Goal: Task Accomplishment & Management: Manage account settings

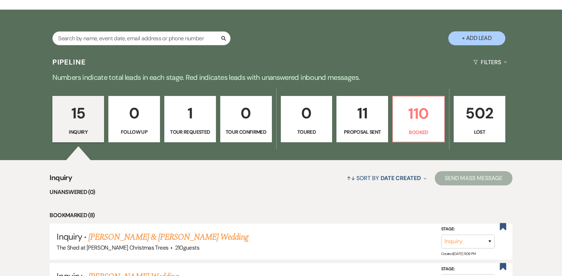
scroll to position [142, 0]
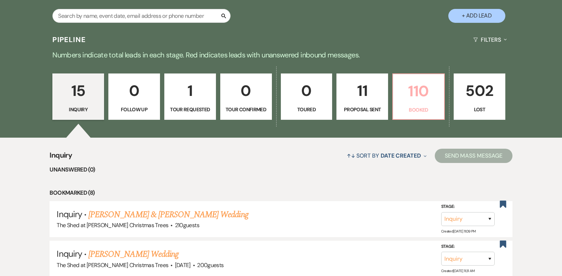
click at [425, 108] on p "Booked" at bounding box center [418, 110] width 42 height 8
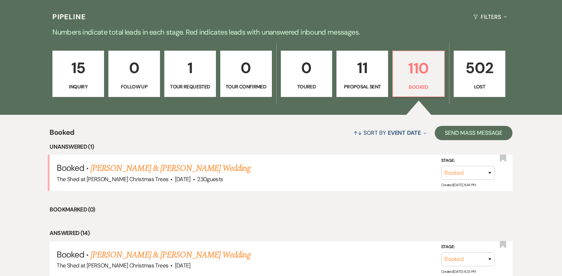
scroll to position [178, 0]
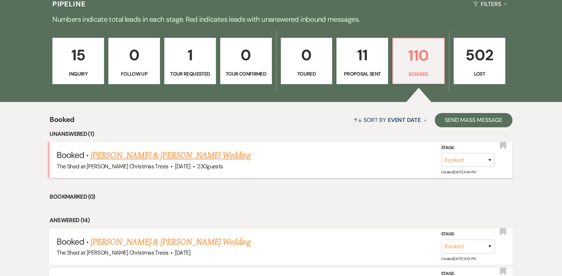
click at [208, 158] on link "[PERSON_NAME] & [PERSON_NAME] Wedding" at bounding box center [170, 155] width 160 height 13
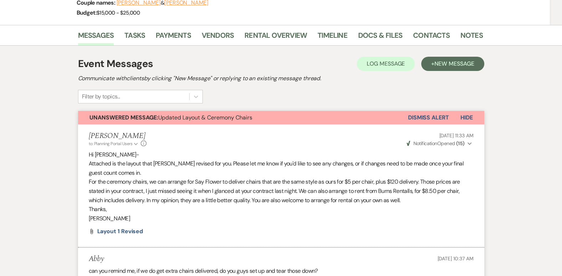
scroll to position [71, 0]
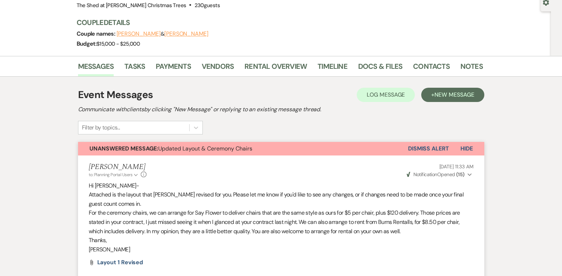
click at [434, 148] on button "Dismiss Alert" at bounding box center [428, 149] width 41 height 14
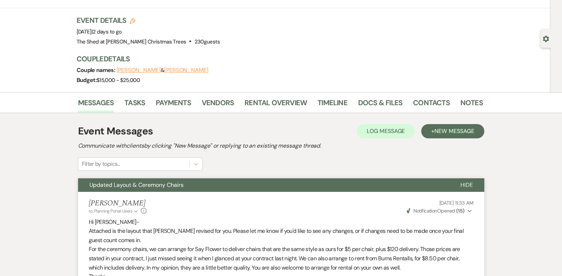
scroll to position [0, 0]
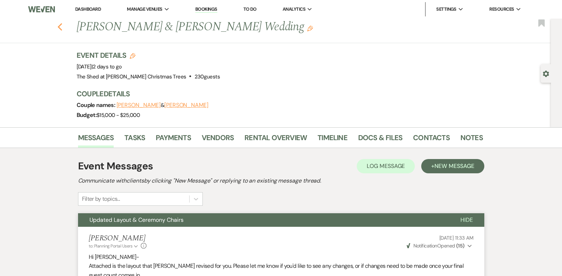
click at [61, 24] on icon "Previous" at bounding box center [59, 27] width 5 height 9
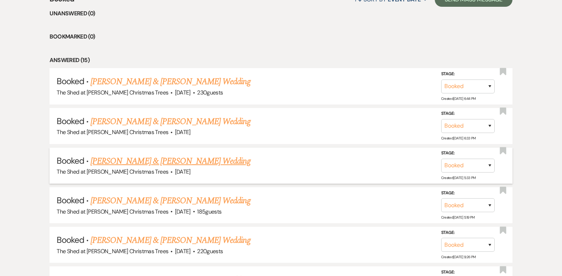
scroll to position [285, 0]
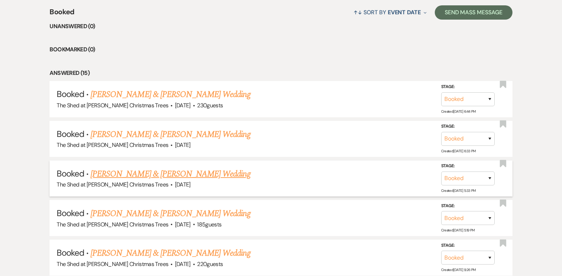
click at [162, 177] on link "[PERSON_NAME] & [PERSON_NAME] Wedding" at bounding box center [170, 173] width 160 height 13
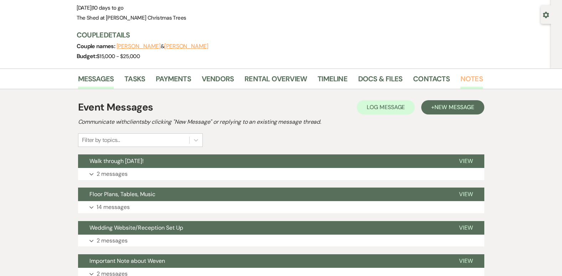
scroll to position [71, 0]
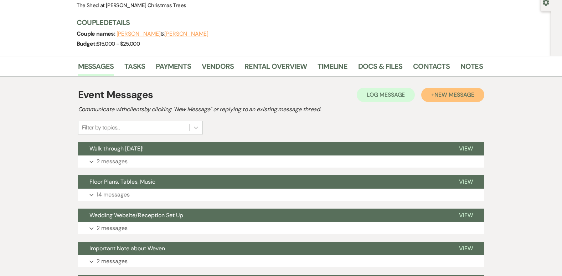
click at [448, 99] on button "+ New Message" at bounding box center [452, 95] width 63 height 14
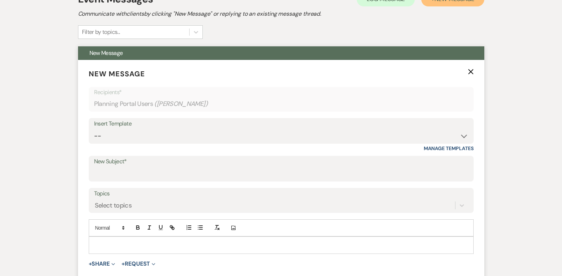
scroll to position [178, 0]
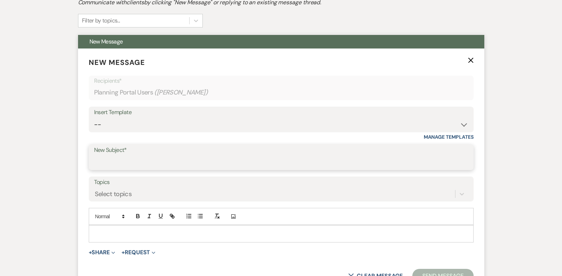
click at [124, 165] on input "New Subject*" at bounding box center [281, 162] width 374 height 14
click at [129, 163] on input "Final Layout & Linen Rental Invoice" at bounding box center [281, 162] width 374 height 14
click at [96, 162] on input "Final Layout & Linen Rental Invoice" at bounding box center [281, 162] width 374 height 14
click at [94, 162] on input "Final Layout & Linen Rental Invoice" at bounding box center [281, 162] width 374 height 14
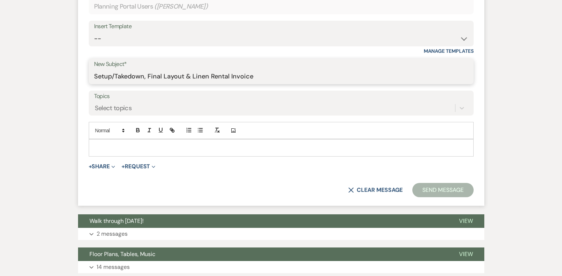
scroll to position [285, 0]
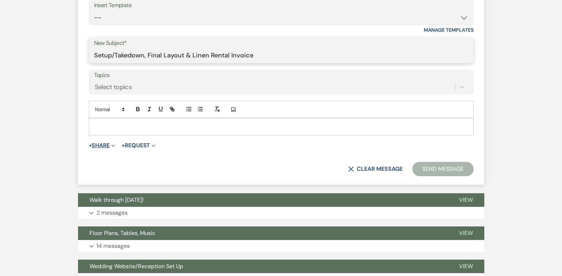
type input "Setup/Takedown, Final Layout & Linen Rental Invoice"
click at [94, 142] on button "+ Share Expand" at bounding box center [102, 145] width 27 height 6
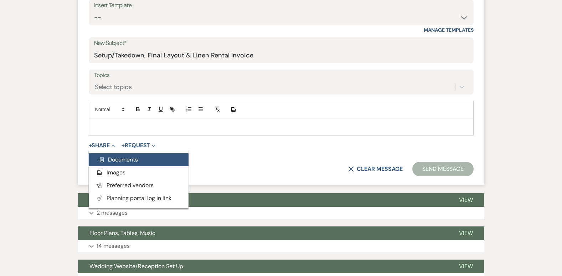
click at [135, 163] on button "Doc Upload Documents" at bounding box center [139, 159] width 100 height 13
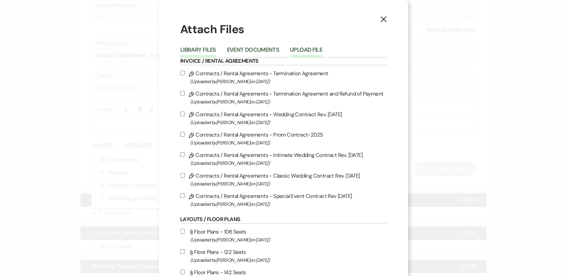
click at [293, 48] on button "Upload File" at bounding box center [306, 52] width 32 height 10
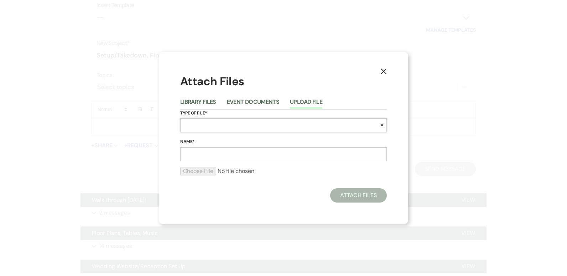
click at [211, 126] on select "Special Event Insurance Vendor Certificate of Insurance Contracts / Rental Agre…" at bounding box center [283, 125] width 207 height 14
select select "24"
click at [180, 118] on select "Special Event Insurance Vendor Certificate of Insurance Contracts / Rental Agre…" at bounding box center [283, 125] width 207 height 14
click at [195, 150] on input "Name*" at bounding box center [283, 154] width 207 height 14
type input "Layout"
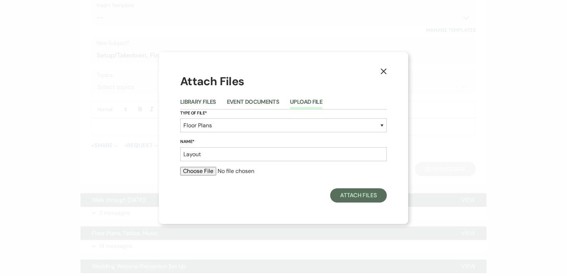
click at [189, 170] on input "file" at bounding box center [283, 171] width 207 height 9
type input "C:\fakepath\[PERSON_NAME]. Layout 1 FINAL.pdf"
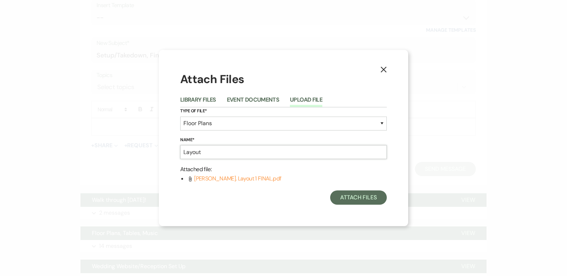
click at [232, 153] on input "Layout" at bounding box center [283, 152] width 207 height 14
type input "Layout 1 Final"
click at [370, 199] on button "Attach Files" at bounding box center [358, 197] width 57 height 14
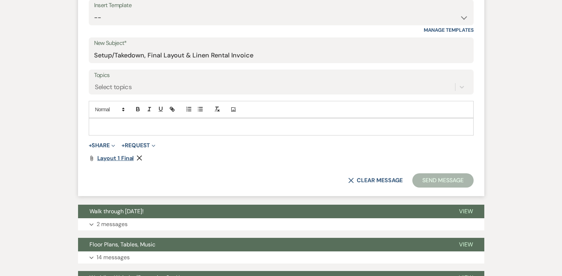
click at [115, 157] on span "Layout 1 Final" at bounding box center [115, 157] width 37 height 7
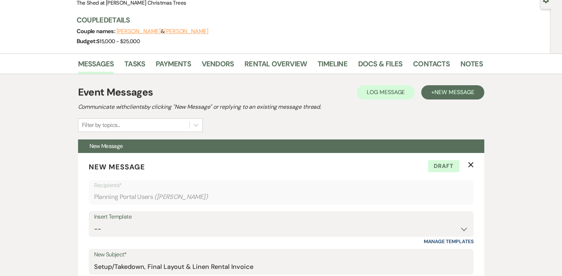
scroll to position [71, 0]
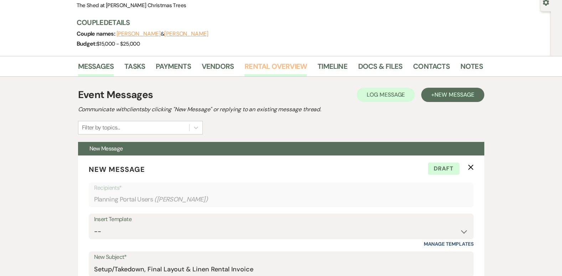
click at [276, 68] on link "Rental Overview" at bounding box center [275, 69] width 62 height 16
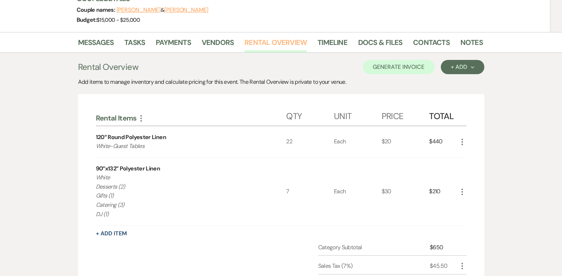
scroll to position [107, 0]
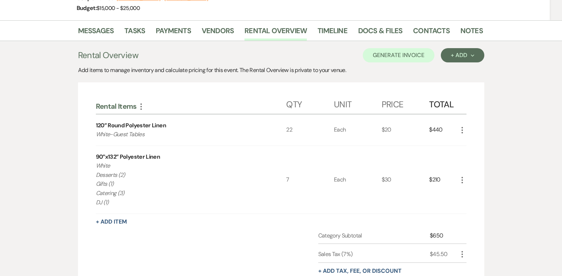
click at [463, 132] on icon "More" at bounding box center [462, 130] width 9 height 9
click at [469, 141] on icon "Pencil" at bounding box center [467, 143] width 4 height 5
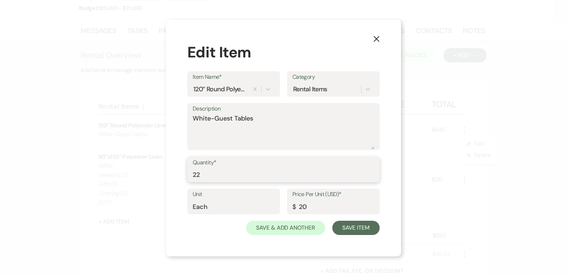
drag, startPoint x: 208, startPoint y: 169, endPoint x: 184, endPoint y: 172, distance: 24.4
click at [184, 172] on div "X Edit Item Item Name* 120” Round Polyester Linen Category Rental Items Descrip…" at bounding box center [283, 138] width 235 height 237
type input "17"
click at [341, 229] on button "Save Item" at bounding box center [355, 227] width 47 height 14
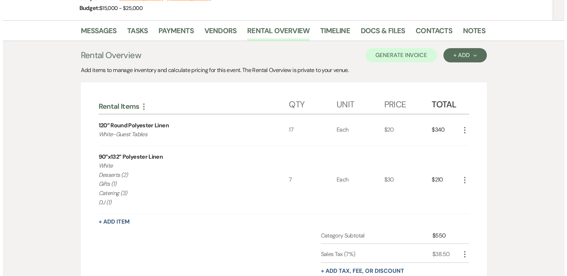
scroll to position [142, 0]
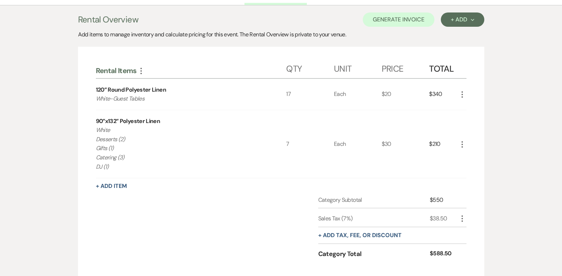
click at [461, 144] on use "button" at bounding box center [461, 144] width 1 height 6
click at [465, 156] on icon "Pencil" at bounding box center [467, 157] width 4 height 5
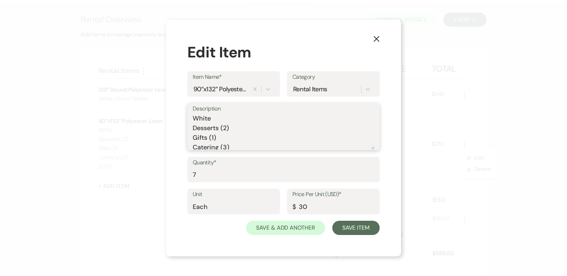
click at [226, 129] on textarea "White Desserts (2) Gifts (1) Catering (3) DJ (1)" at bounding box center [284, 132] width 182 height 36
click at [211, 140] on textarea "White Desserts (1) Gifts (1) Catering (3) DJ (1)" at bounding box center [284, 132] width 182 height 36
drag, startPoint x: 231, startPoint y: 134, endPoint x: 168, endPoint y: 132, distance: 63.1
click at [168, 132] on div "X Edit Item Item Name* 90”x132” Polyester Linen Category Rental Items Descripti…" at bounding box center [283, 138] width 235 height 237
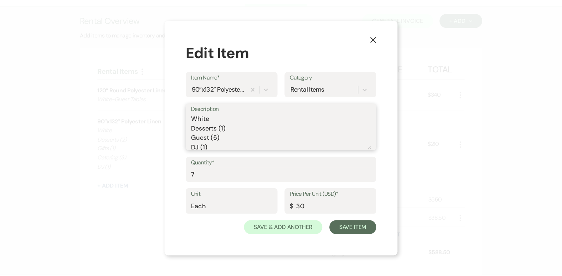
scroll to position [3, 0]
type textarea "White Desserts (1) Guest (5) DJ (1)"
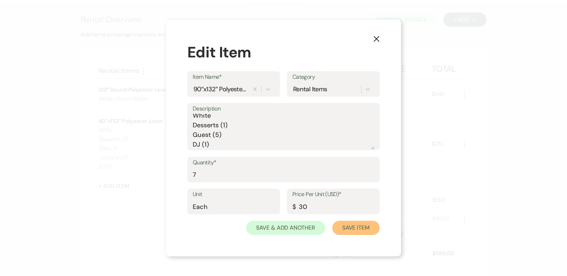
click at [358, 226] on button "Save Item" at bounding box center [355, 227] width 47 height 14
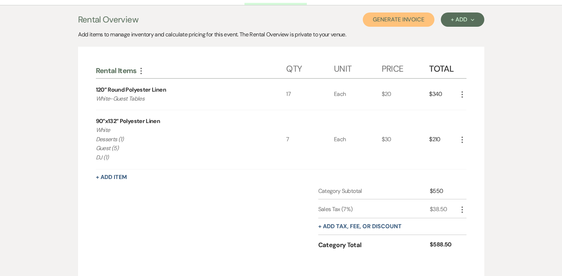
click at [417, 24] on button "Generate Invoice" at bounding box center [399, 19] width 72 height 14
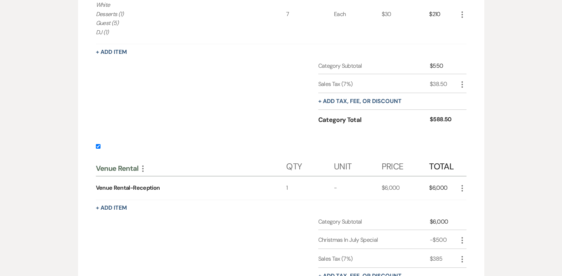
scroll to position [321, 0]
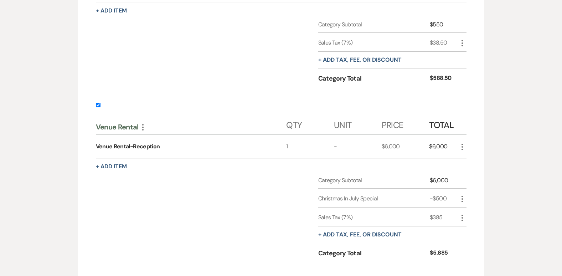
click at [96, 105] on input "checkbox" at bounding box center [98, 105] width 5 height 5
checkbox input "false"
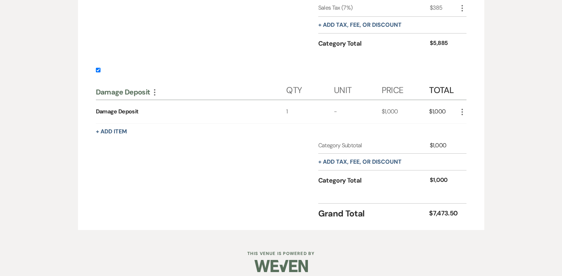
scroll to position [534, 0]
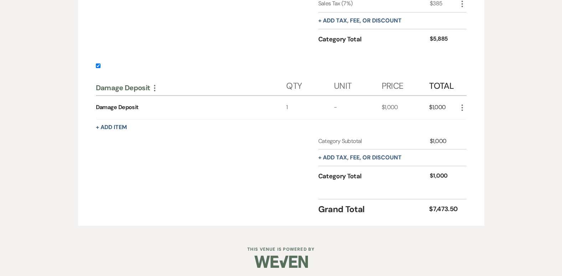
click at [98, 67] on input "checkbox" at bounding box center [98, 65] width 5 height 5
checkbox input "false"
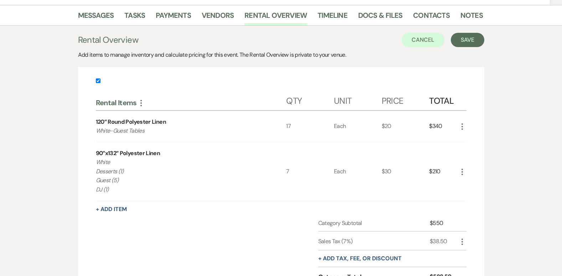
scroll to position [109, 0]
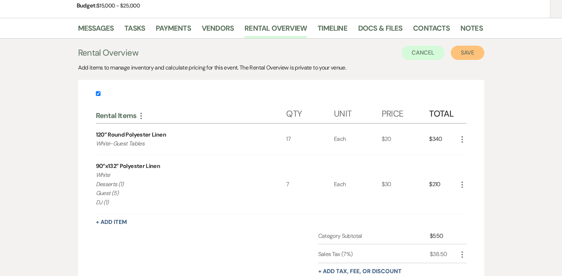
click at [465, 51] on button "Save" at bounding box center [467, 53] width 33 height 14
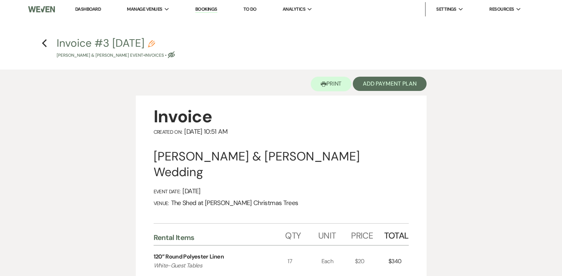
click at [155, 45] on use "button" at bounding box center [151, 43] width 7 height 7
select select "22"
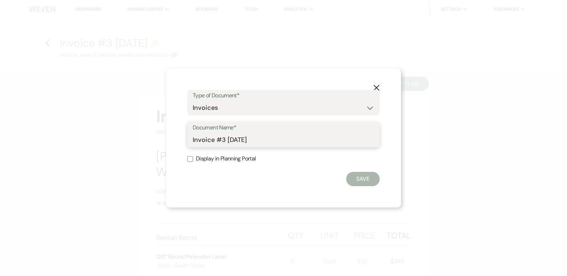
click at [265, 140] on input "Invoice #3 [DATE]" at bounding box center [284, 139] width 182 height 14
type input "Invoice #3 [DATE] Linen Rental"
click at [191, 159] on input "Display in Planning Portal" at bounding box center [190, 159] width 6 height 6
checkbox input "true"
click at [363, 183] on button "Save" at bounding box center [362, 179] width 33 height 14
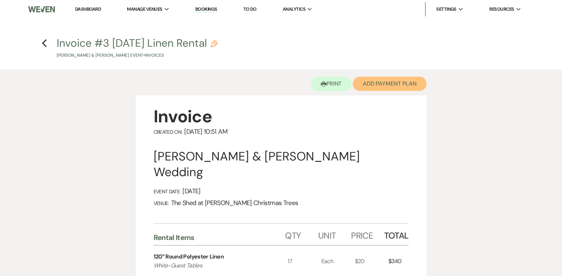
click at [404, 85] on button "Add Payment Plan" at bounding box center [390, 84] width 74 height 14
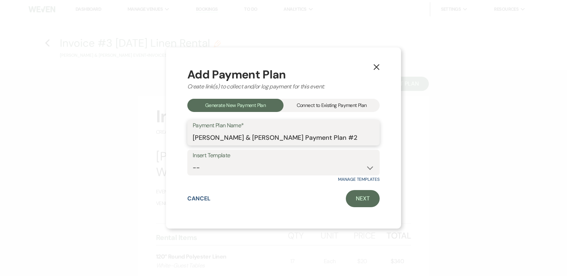
drag, startPoint x: 286, startPoint y: 137, endPoint x: 495, endPoint y: 153, distance: 209.0
click at [483, 150] on div "X Add Payment Plan Create link(s) to collect and/or log payment for this event:…" at bounding box center [283, 138] width 567 height 276
type input "[PERSON_NAME] & [PERSON_NAME] Linen Rental"
click at [360, 203] on link "Next" at bounding box center [363, 198] width 34 height 17
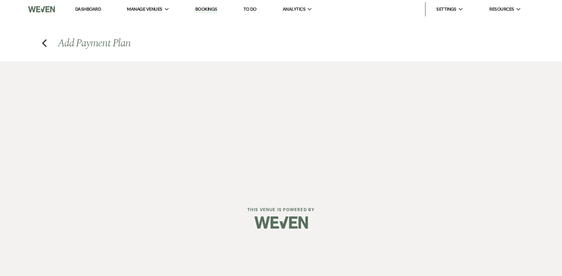
select select "28975"
select select "2"
select select "percentage"
select select "true"
select select "client"
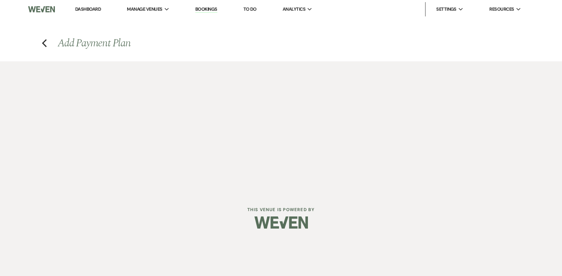
select select "weeks"
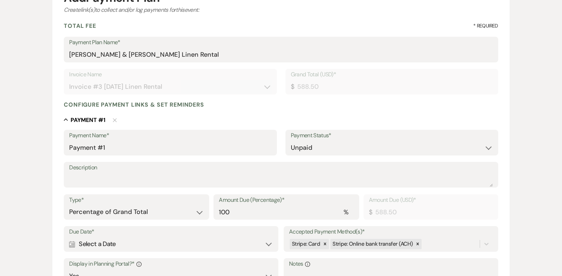
scroll to position [107, 0]
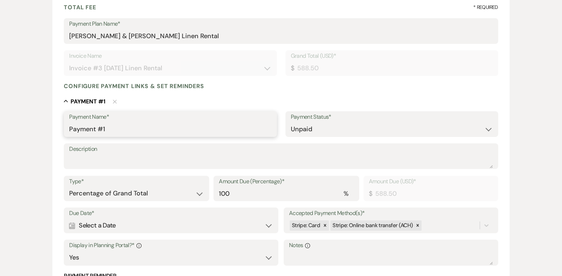
drag, startPoint x: 128, startPoint y: 128, endPoint x: -1, endPoint y: 115, distance: 129.9
click at [0, 115] on html "Dashboard Manage Venues Expand The Shed at [PERSON_NAME] Christmas Trees Bookin…" at bounding box center [281, 163] width 562 height 541
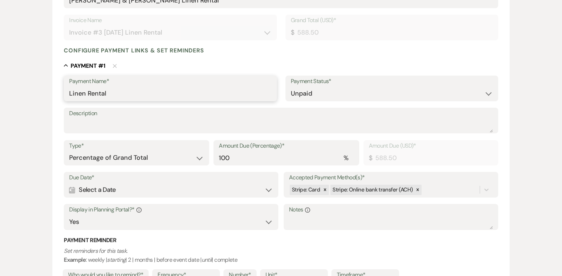
scroll to position [178, 0]
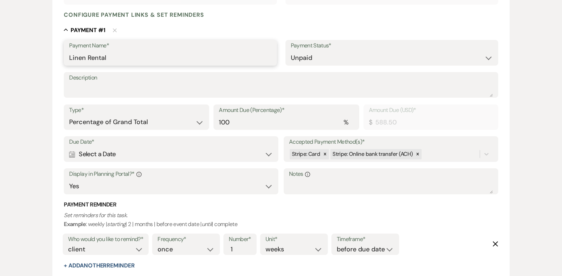
type input "Linen Rental"
click at [149, 160] on div "Calendar Select a Date Expand" at bounding box center [171, 154] width 204 height 14
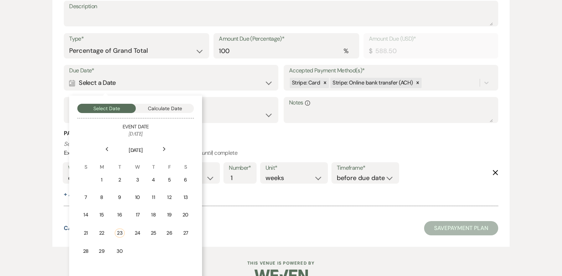
scroll to position [268, 0]
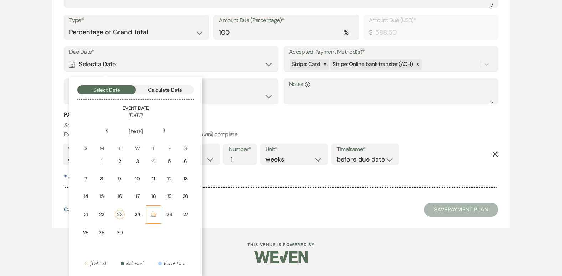
click at [152, 212] on div "25" at bounding box center [153, 213] width 6 height 7
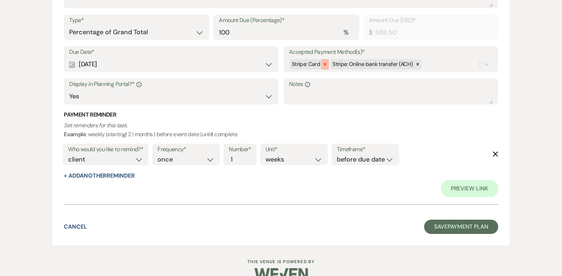
click at [326, 64] on icon at bounding box center [324, 64] width 5 height 5
click at [482, 63] on div at bounding box center [486, 64] width 13 height 13
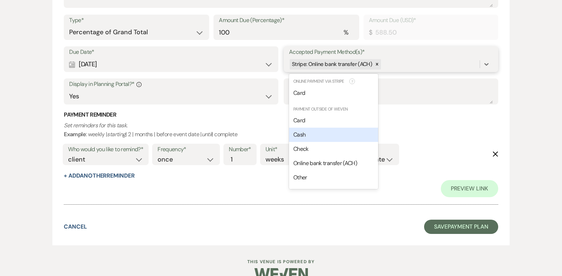
click at [300, 134] on span "Cash" at bounding box center [299, 134] width 12 height 7
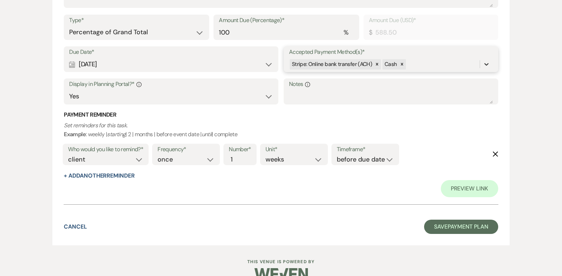
click at [491, 64] on div at bounding box center [486, 64] width 13 height 13
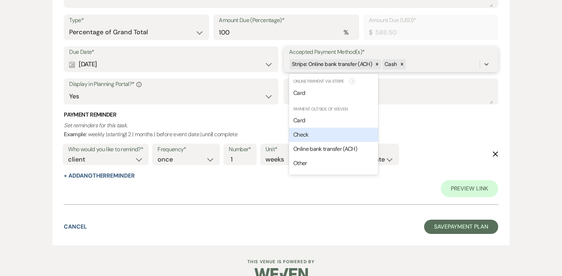
click at [304, 134] on span "Check" at bounding box center [300, 134] width 15 height 7
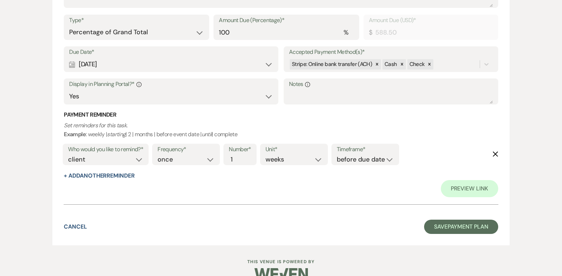
click at [509, 106] on div "Add Payment Plan Create link(s) to collect and/or log payments for this event: …" at bounding box center [281, 19] width 513 height 452
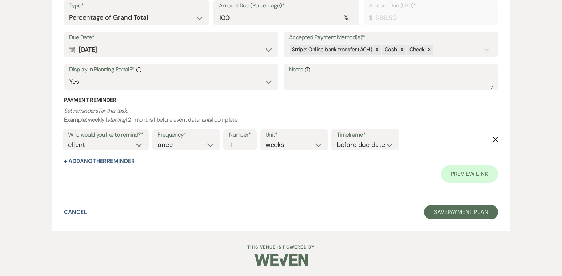
scroll to position [283, 0]
drag, startPoint x: 249, startPoint y: 148, endPoint x: 235, endPoint y: 146, distance: 14.1
click at [235, 146] on div "Number* 1" at bounding box center [239, 139] width 33 height 21
drag, startPoint x: 235, startPoint y: 146, endPoint x: 229, endPoint y: 145, distance: 6.1
click at [229, 145] on div "Number* 1" at bounding box center [239, 139] width 33 height 21
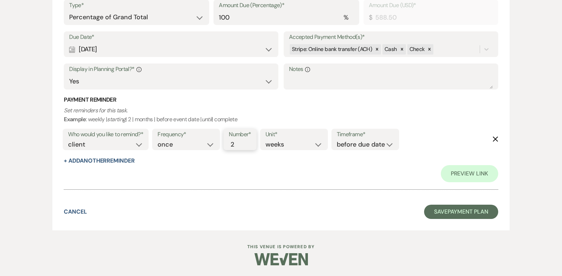
type input "2"
click at [321, 142] on select "days weeks months" at bounding box center [293, 145] width 57 height 10
select select "days"
click at [266, 140] on select "days weeks months" at bounding box center [293, 145] width 57 height 10
click at [101, 159] on button "+ Add Another Reminder" at bounding box center [99, 161] width 71 height 6
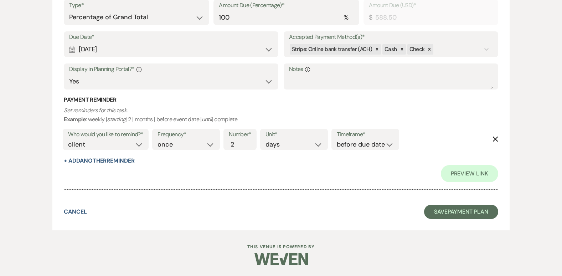
select select "client"
select select "days"
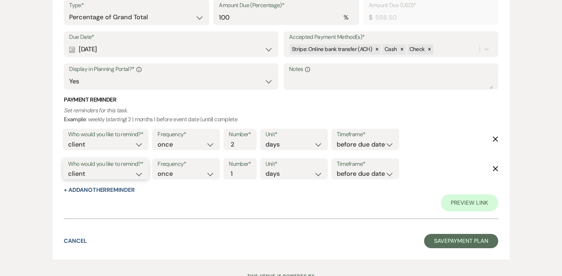
click at [90, 178] on select "client venue both" at bounding box center [105, 174] width 75 height 10
select select "both"
click at [68, 169] on select "client venue both" at bounding box center [105, 174] width 75 height 10
drag, startPoint x: 236, startPoint y: 172, endPoint x: 220, endPoint y: 172, distance: 16.4
click at [220, 172] on div "Frequency* once daily weekly monthly Number* 1 Unit* days weeks months Timefram…" at bounding box center [275, 171] width 250 height 30
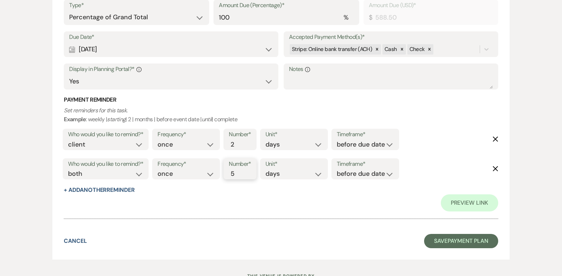
type input "5"
click at [350, 175] on select "before due date after due date on due date on custom date" at bounding box center [365, 174] width 57 height 10
select select "afterDueDate"
click at [338, 169] on select "before due date after due date on due date on custom date" at bounding box center [365, 174] width 57 height 10
click at [379, 207] on div "Preview Link" at bounding box center [281, 202] width 434 height 17
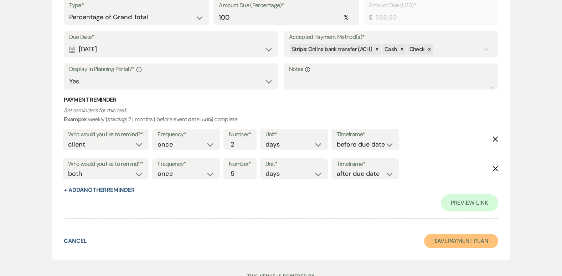
click at [455, 246] on button "Save Payment Plan" at bounding box center [461, 241] width 74 height 14
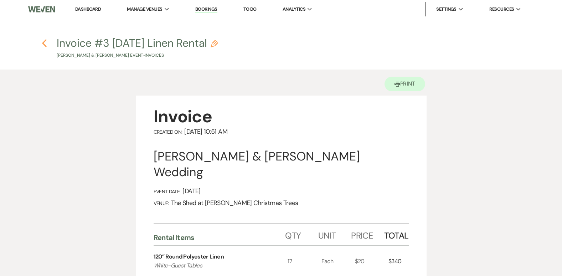
click at [42, 40] on icon "Previous" at bounding box center [44, 43] width 5 height 9
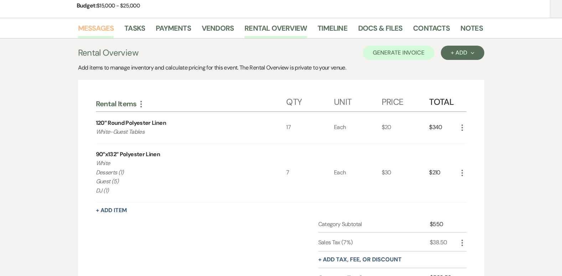
click at [86, 29] on link "Messages" at bounding box center [96, 30] width 36 height 16
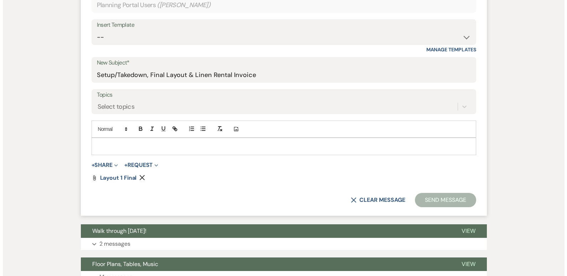
scroll to position [287, 0]
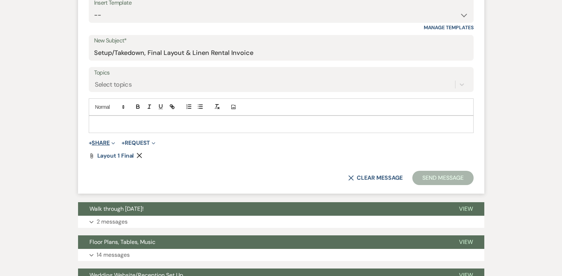
click at [113, 142] on icon "Expand" at bounding box center [113, 143] width 4 height 4
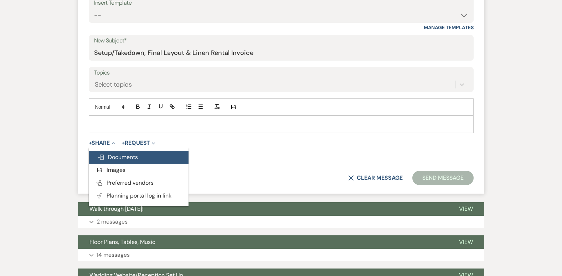
click at [120, 160] on span "Doc Upload Documents" at bounding box center [117, 156] width 41 height 7
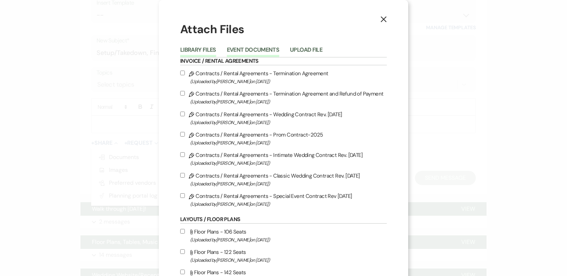
click at [250, 54] on button "Event Documents" at bounding box center [253, 52] width 52 height 10
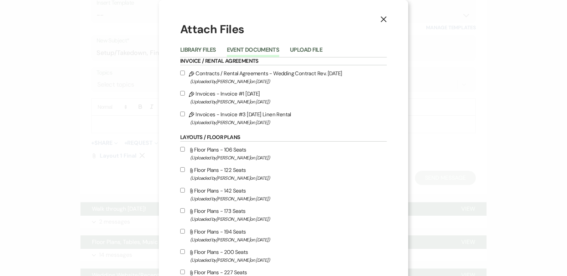
click at [182, 115] on input "Pencil Invoices - Invoice #3 [DATE] Linen Rental (Uploaded by [PERSON_NAME] on …" at bounding box center [182, 113] width 5 height 5
checkbox input "true"
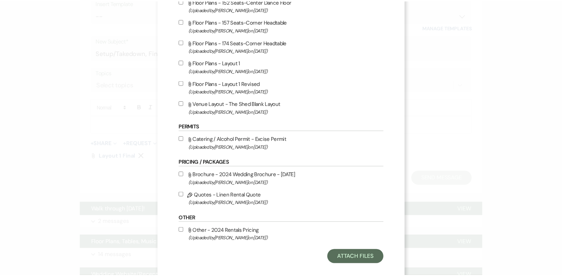
scroll to position [321, 0]
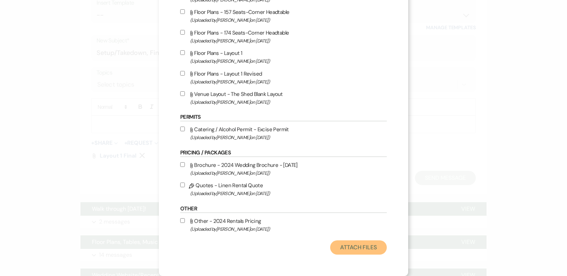
click at [352, 245] on button "Attach Files" at bounding box center [358, 247] width 57 height 14
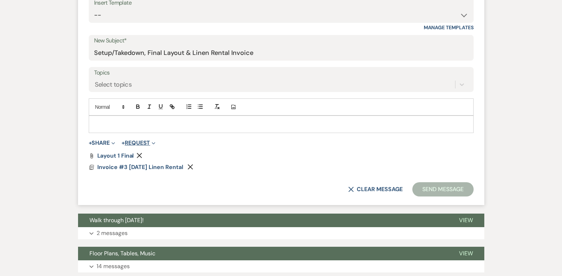
click at [137, 141] on button "+ Request Expand" at bounding box center [138, 143] width 34 height 6
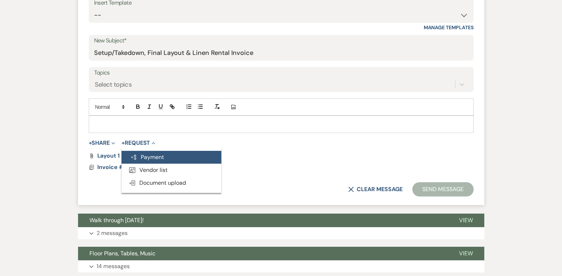
click at [145, 154] on button "Generate Payment Payment" at bounding box center [171, 157] width 100 height 13
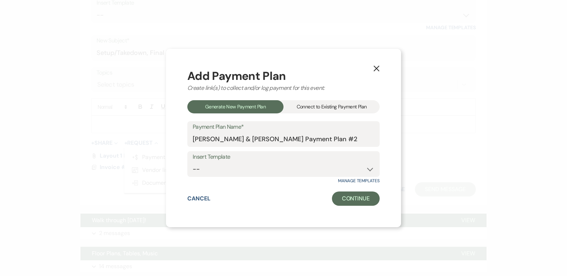
click at [334, 110] on div "Connect to Existing Payment Plan" at bounding box center [331, 106] width 96 height 13
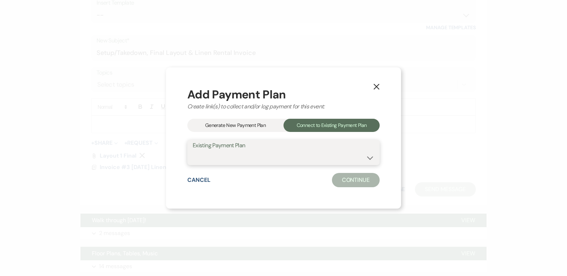
click at [280, 154] on select "[PERSON_NAME] & [PERSON_NAME] Payment Plan" at bounding box center [284, 157] width 182 height 14
drag, startPoint x: 278, startPoint y: 156, endPoint x: 284, endPoint y: 153, distance: 6.7
click at [278, 156] on select "[PERSON_NAME] & [PERSON_NAME] Payment Plan" at bounding box center [284, 157] width 182 height 14
click at [377, 87] on icon "X" at bounding box center [376, 86] width 6 height 6
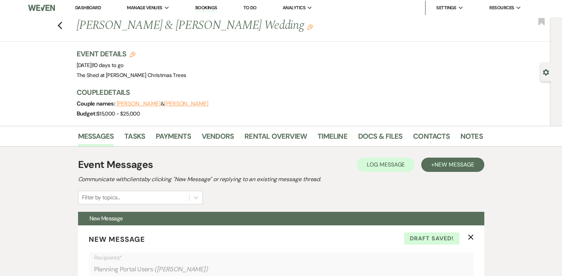
scroll to position [0, 0]
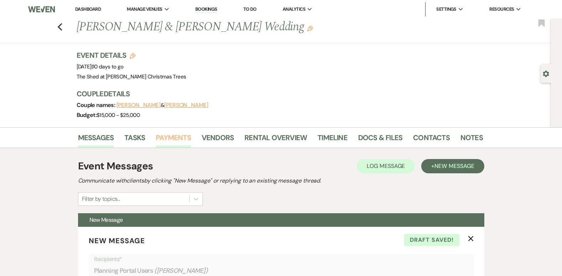
click at [175, 133] on link "Payments" at bounding box center [173, 140] width 35 height 16
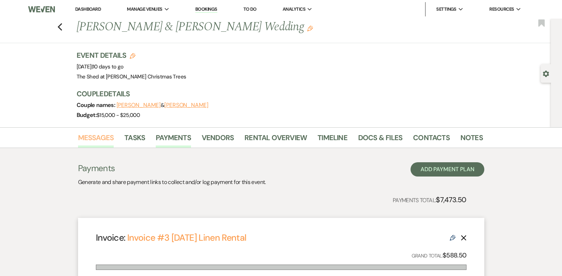
click at [101, 131] on li "Messages" at bounding box center [101, 138] width 47 height 17
click at [100, 134] on link "Messages" at bounding box center [96, 140] width 36 height 16
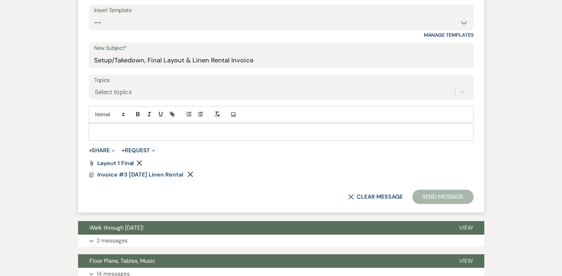
scroll to position [285, 0]
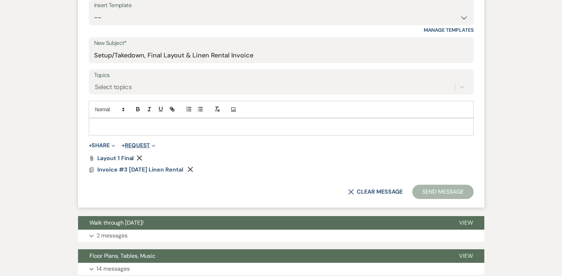
click at [131, 144] on button "+ Request Expand" at bounding box center [138, 145] width 34 height 6
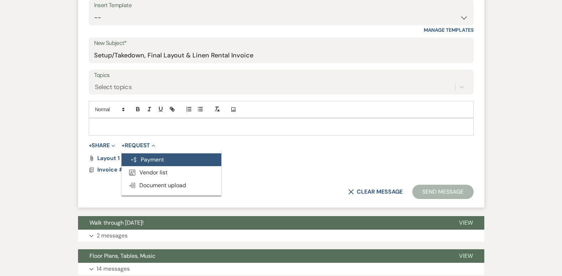
click at [147, 157] on button "Generate Payment Payment" at bounding box center [171, 159] width 100 height 13
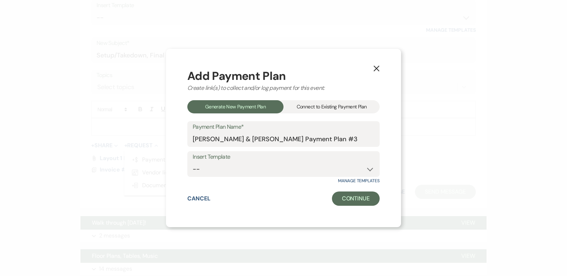
click at [299, 98] on div "Add Payment Plan Create link(s) to collect and/or log payment for this event: G…" at bounding box center [283, 137] width 192 height 135
click at [299, 104] on div "Connect to Existing Payment Plan" at bounding box center [331, 106] width 96 height 13
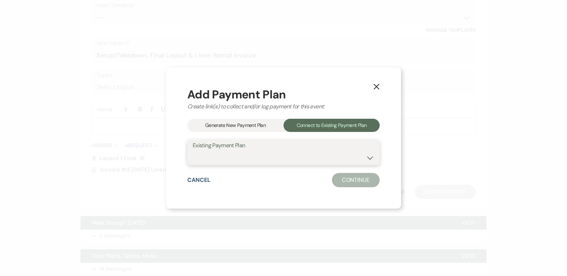
click at [244, 156] on select "[PERSON_NAME] & [PERSON_NAME] Linen Rental [PERSON_NAME] & [PERSON_NAME] Paymen…" at bounding box center [284, 157] width 182 height 14
select select "25576"
click at [193, 150] on select "[PERSON_NAME] & [PERSON_NAME] Linen Rental [PERSON_NAME] & [PERSON_NAME] Paymen…" at bounding box center [284, 157] width 182 height 14
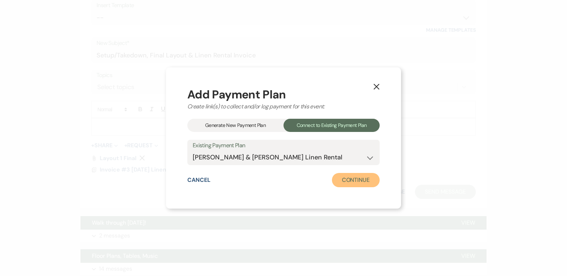
click at [340, 179] on button "Continue" at bounding box center [356, 180] width 48 height 14
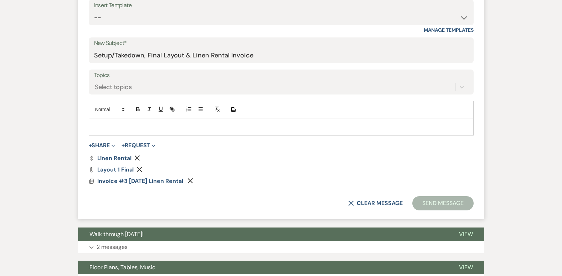
click at [223, 129] on p at bounding box center [280, 127] width 373 height 8
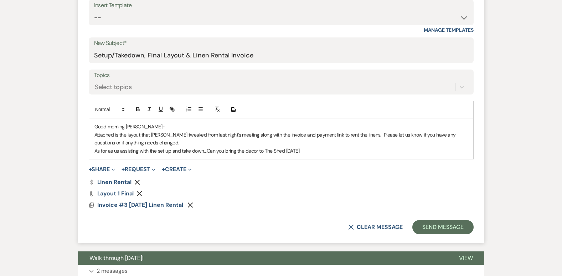
click at [348, 153] on p "As for as us assisting with the set up and take down...Can you bring the decor …" at bounding box center [280, 151] width 373 height 8
click at [208, 150] on p "As for as us assisting with the set up and take down...Can you bring the decor …" at bounding box center [280, 151] width 373 height 8
click at [467, 152] on p "As for as us assisting with the set up and take down...We'd be happy to set it …" at bounding box center [280, 151] width 373 height 8
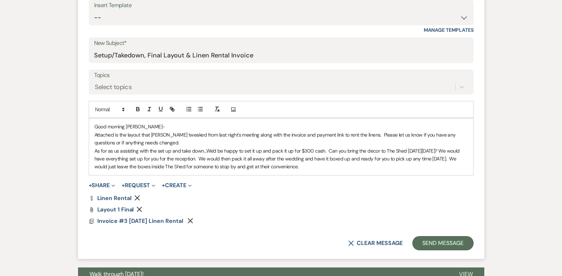
click at [111, 151] on p "As for as us assisting with the set up and take down...We'd be happy to set it …" at bounding box center [280, 159] width 373 height 24
click at [401, 170] on p "As for us assisting with the set up and take down...We'd be happy to set it up …" at bounding box center [280, 159] width 373 height 24
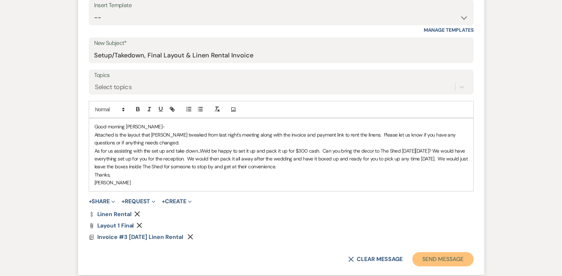
click at [435, 257] on button "Send Message" at bounding box center [442, 259] width 61 height 14
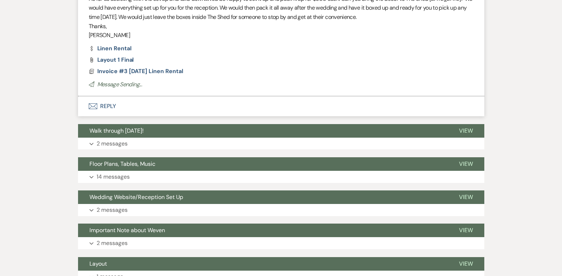
scroll to position [20, 0]
